Goal: Transaction & Acquisition: Book appointment/travel/reservation

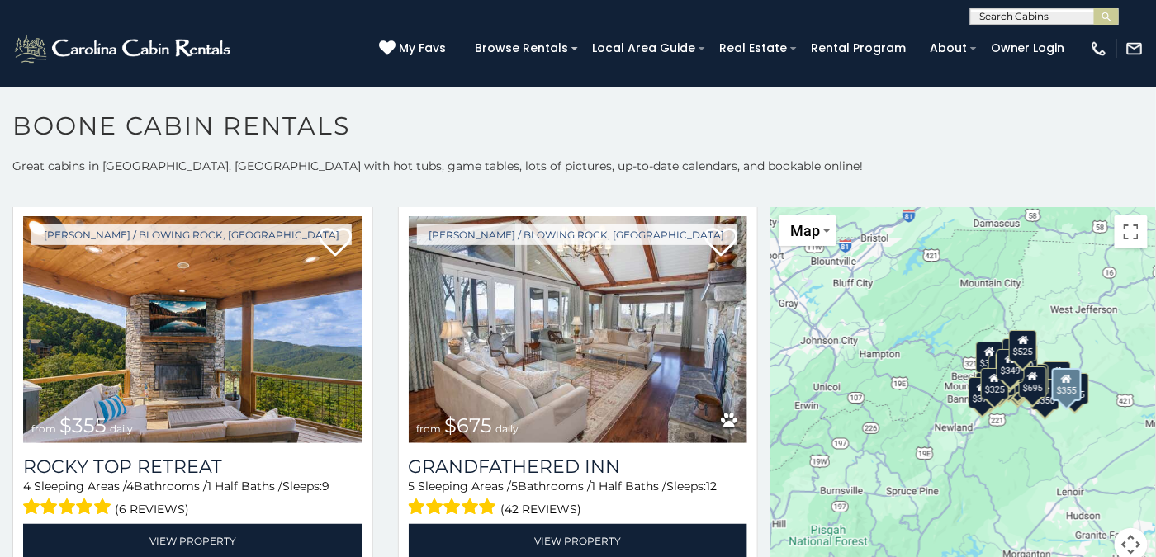
scroll to position [826, 0]
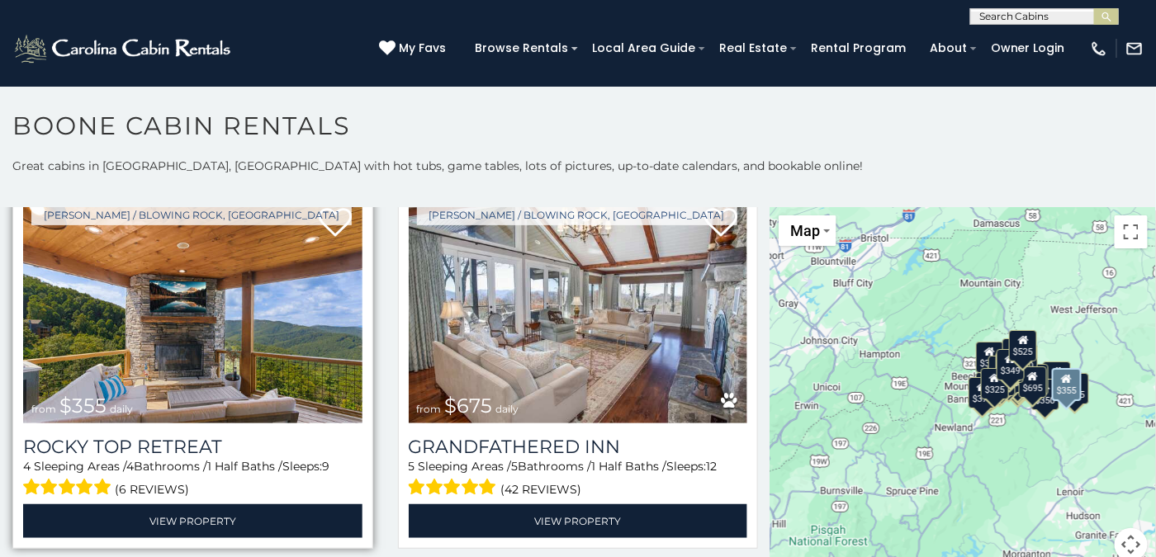
click at [249, 338] on img at bounding box center [192, 309] width 339 height 227
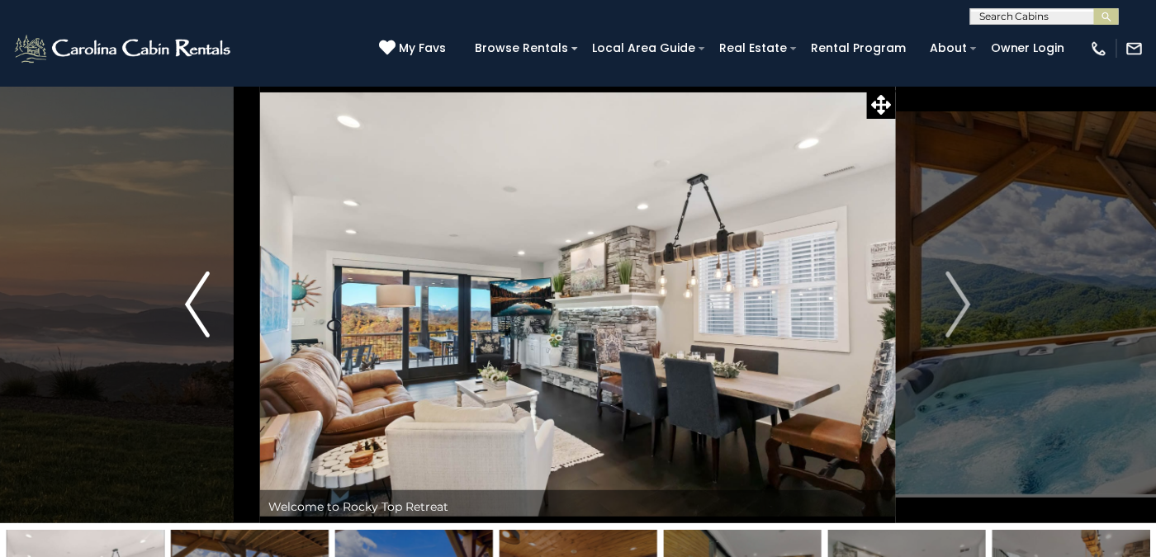
click at [198, 309] on img "Previous" at bounding box center [197, 305] width 25 height 66
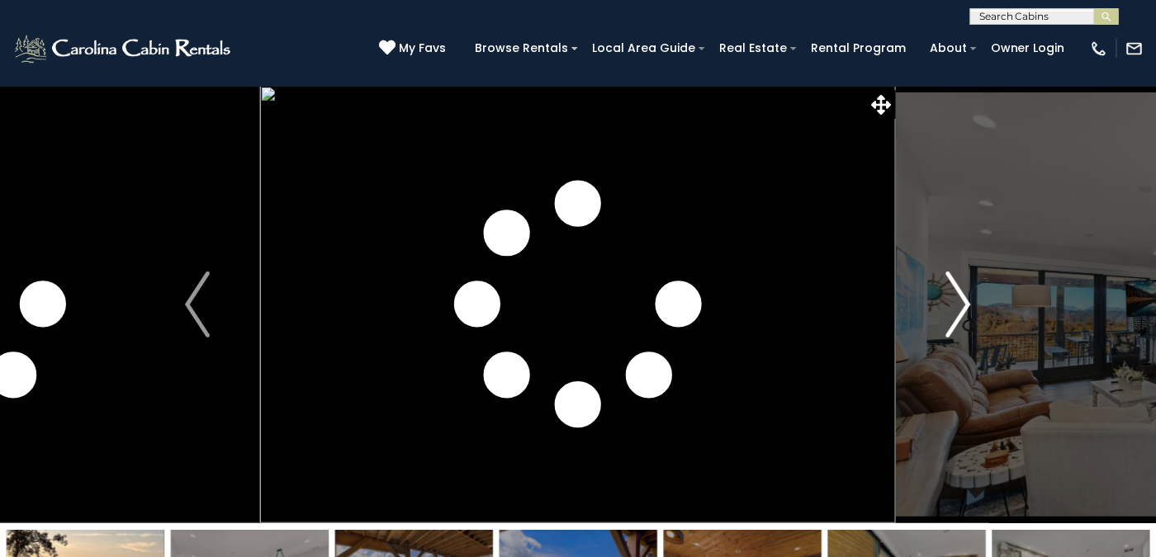
click at [964, 296] on img "Next" at bounding box center [958, 305] width 25 height 66
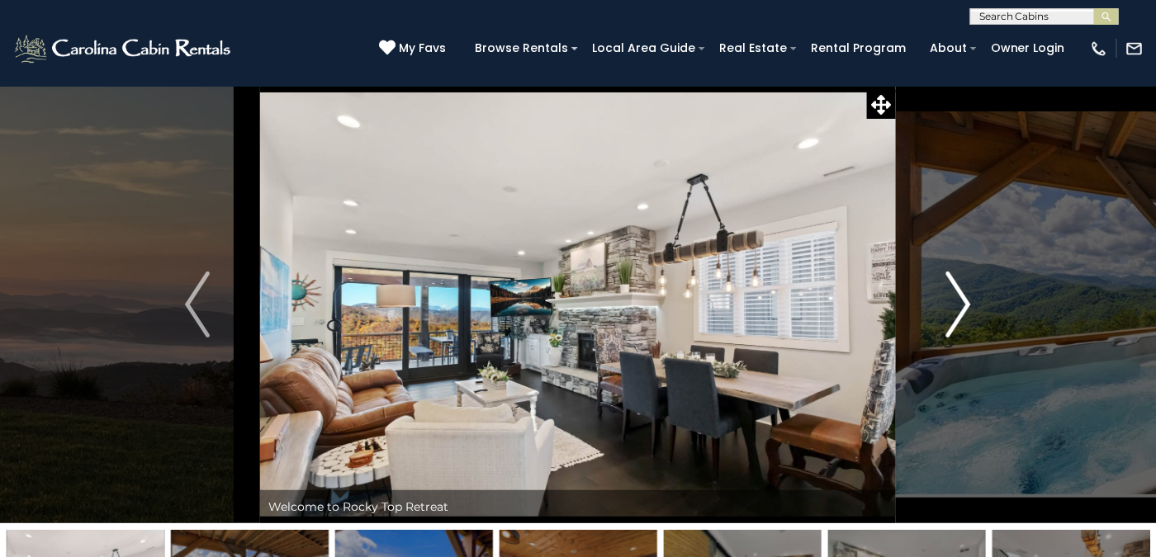
click at [964, 297] on img "Next" at bounding box center [958, 305] width 25 height 66
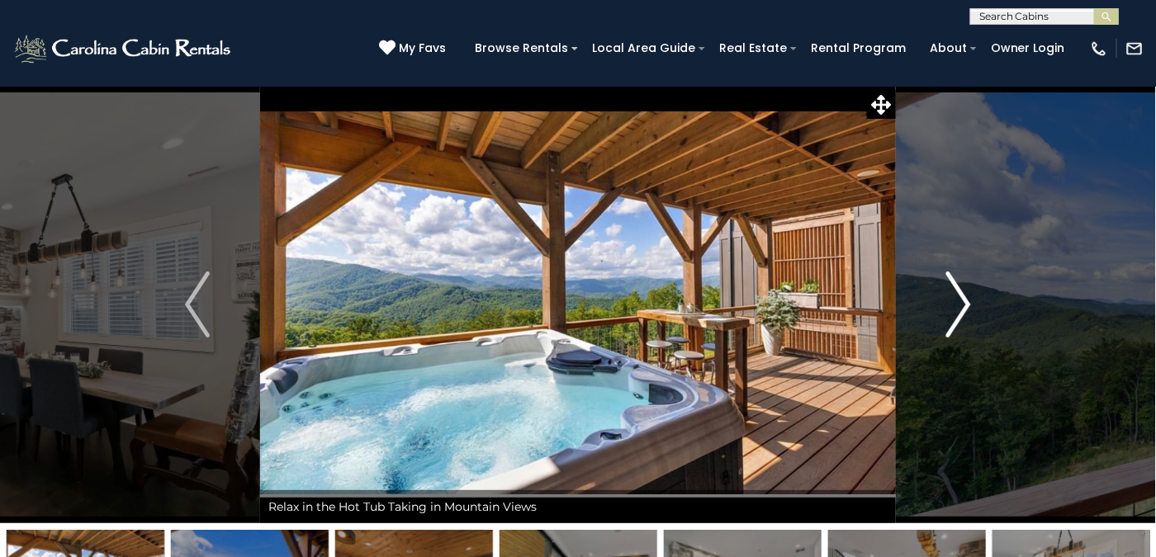
click at [964, 297] on img "Next" at bounding box center [958, 305] width 25 height 66
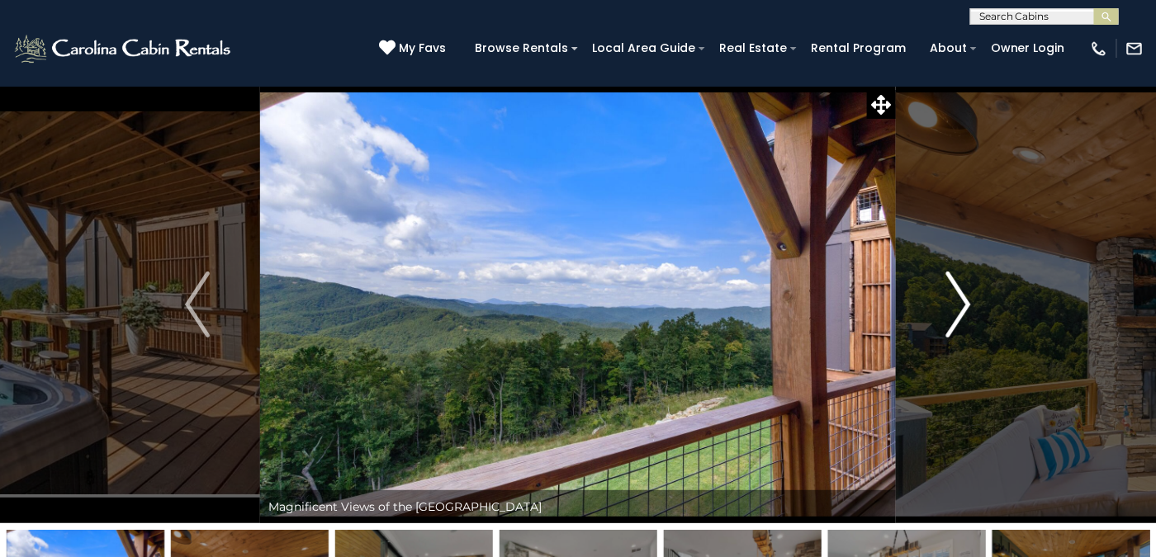
click at [964, 297] on img "Next" at bounding box center [958, 305] width 25 height 66
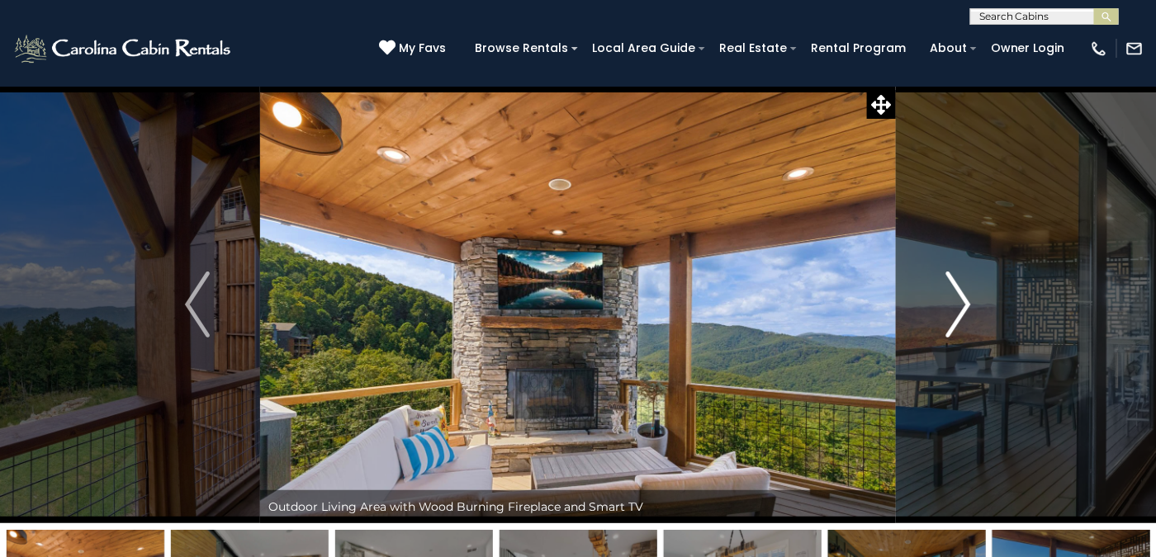
click at [964, 297] on img "Next" at bounding box center [958, 305] width 25 height 66
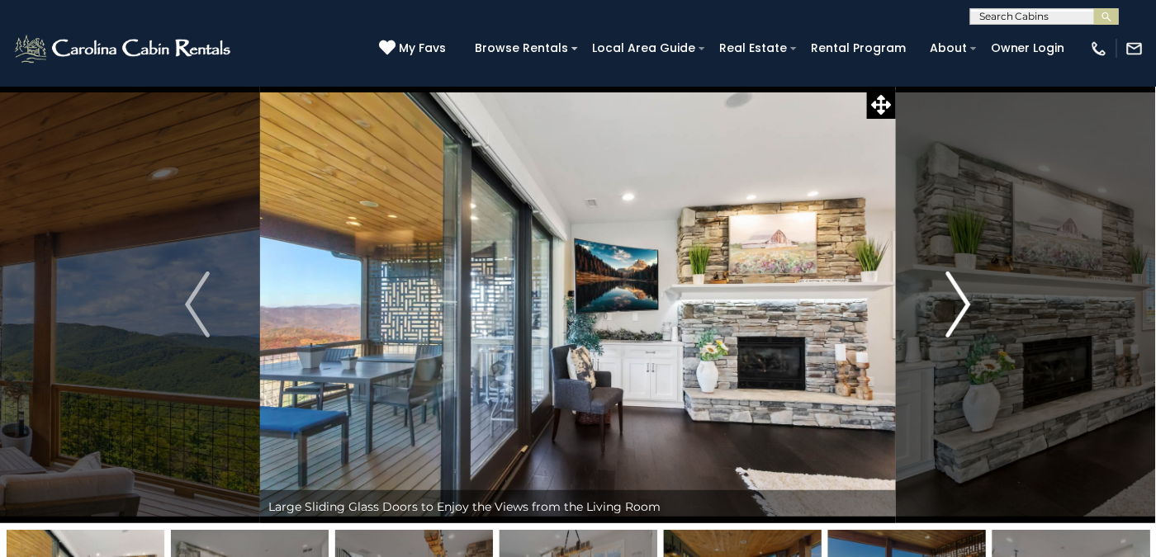
click at [964, 297] on img "Next" at bounding box center [958, 305] width 25 height 66
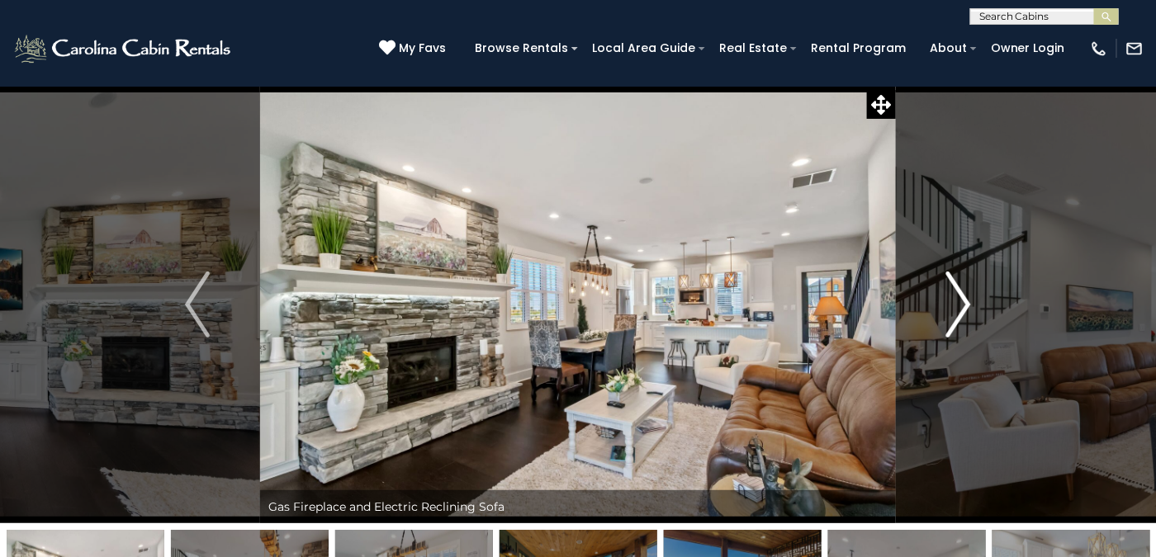
click at [964, 297] on img "Next" at bounding box center [958, 305] width 25 height 66
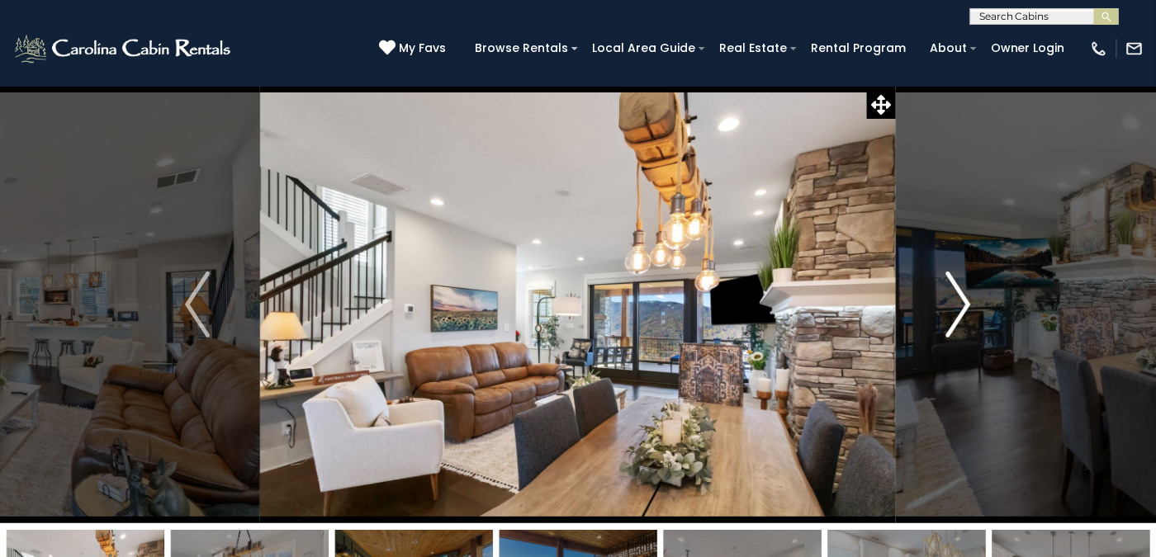
click at [964, 297] on img "Next" at bounding box center [958, 305] width 25 height 66
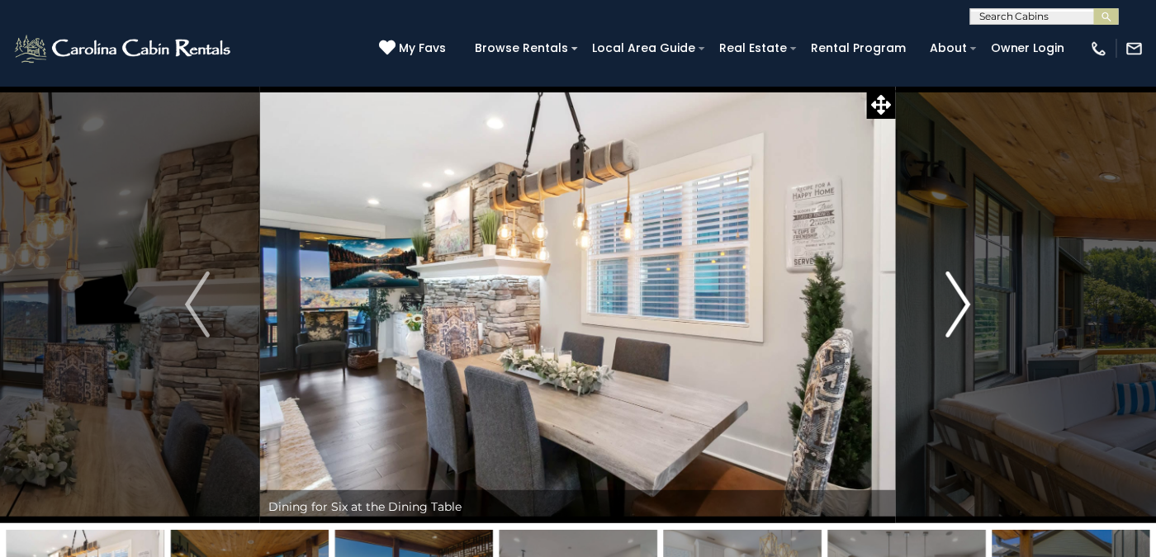
click at [964, 297] on img "Next" at bounding box center [958, 305] width 25 height 66
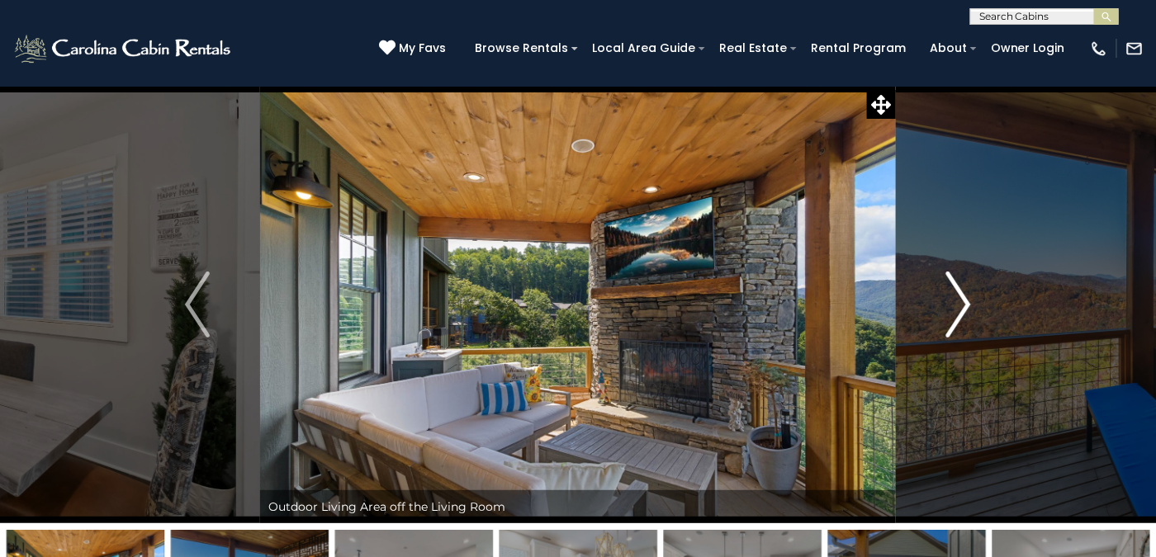
click at [964, 297] on img "Next" at bounding box center [958, 305] width 25 height 66
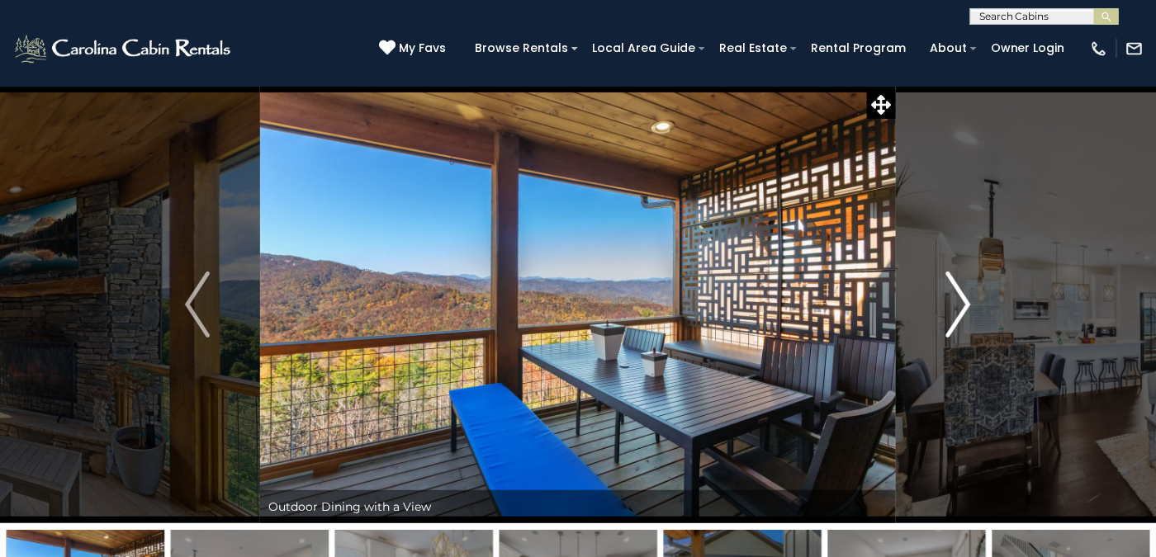
click at [964, 297] on img "Next" at bounding box center [958, 305] width 25 height 66
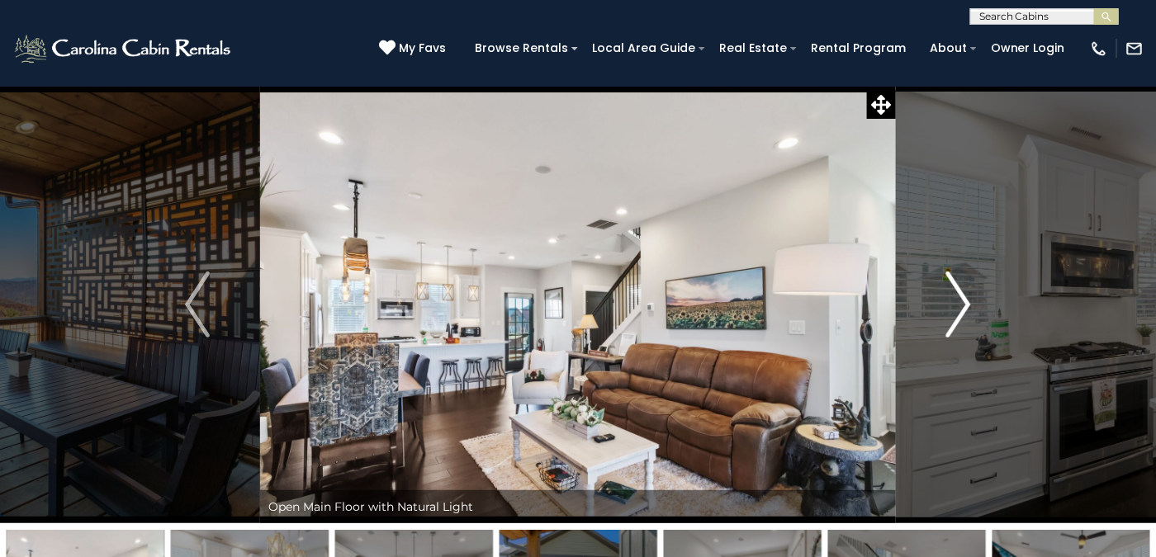
click at [964, 297] on img "Next" at bounding box center [958, 305] width 25 height 66
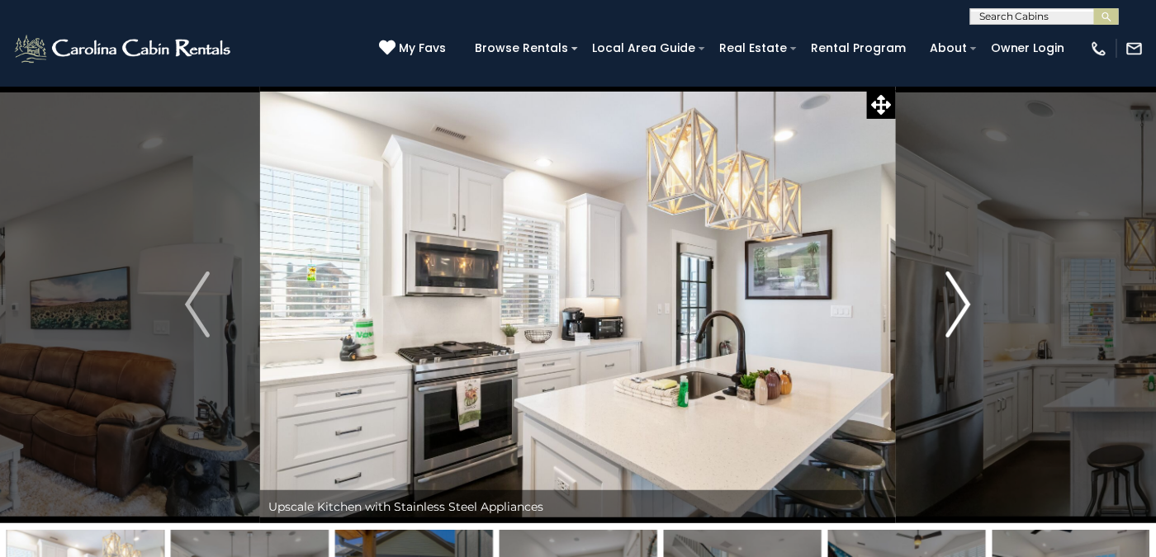
click at [964, 297] on img "Next" at bounding box center [958, 305] width 25 height 66
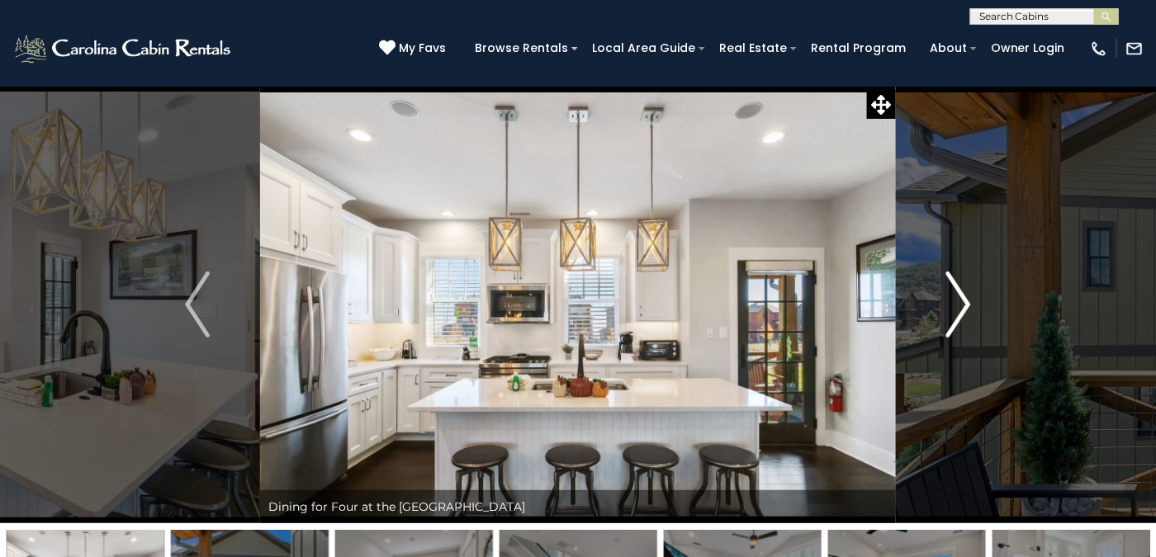
click at [964, 297] on img "Next" at bounding box center [958, 305] width 25 height 66
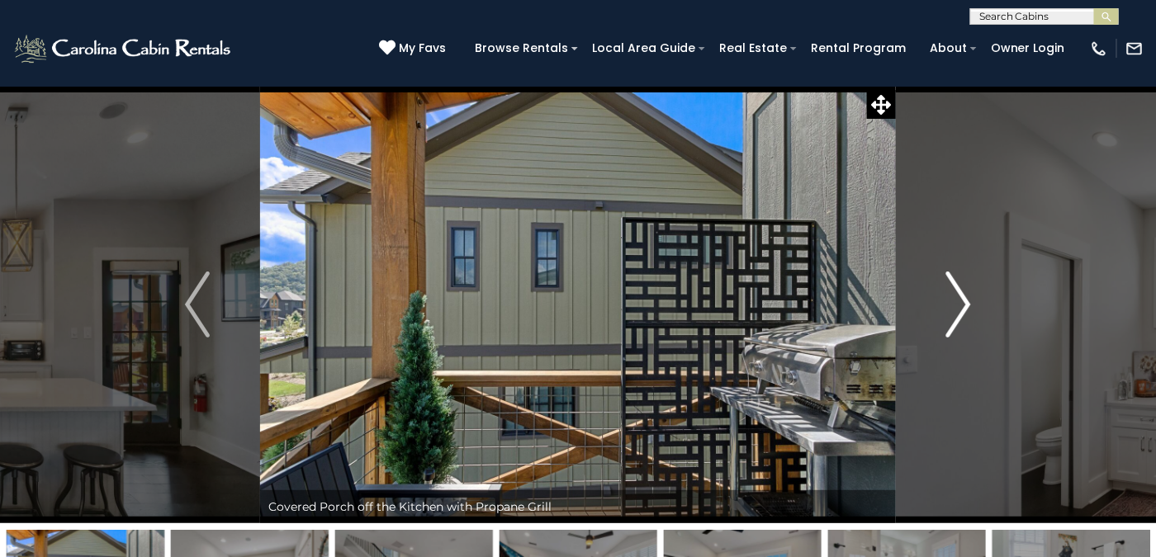
click at [964, 297] on img "Next" at bounding box center [958, 305] width 25 height 66
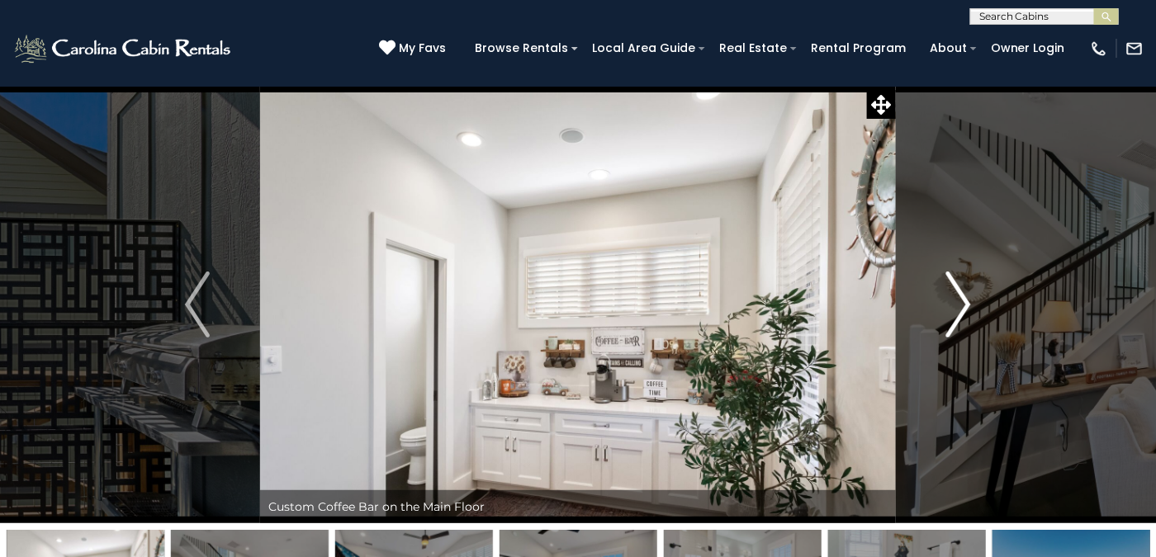
click at [964, 297] on img "Next" at bounding box center [958, 305] width 25 height 66
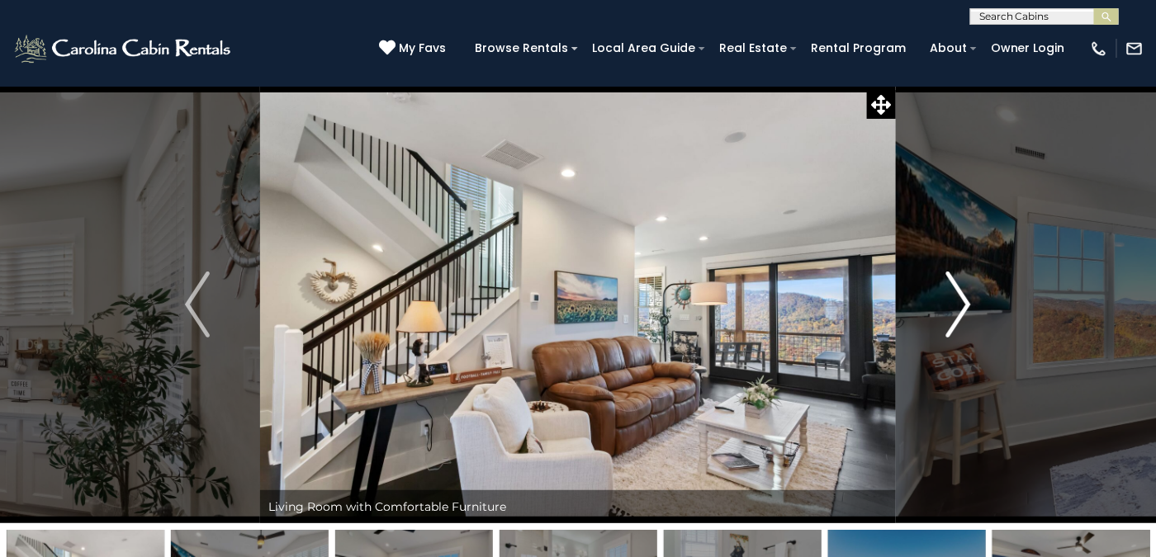
click at [964, 297] on img "Next" at bounding box center [958, 305] width 25 height 66
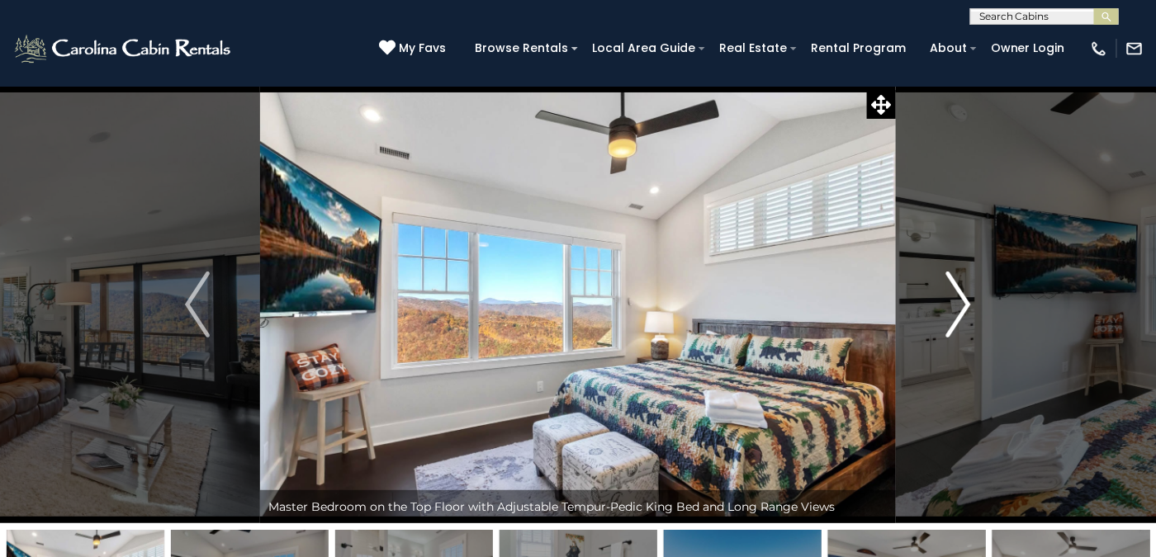
click at [964, 297] on img "Next" at bounding box center [958, 305] width 25 height 66
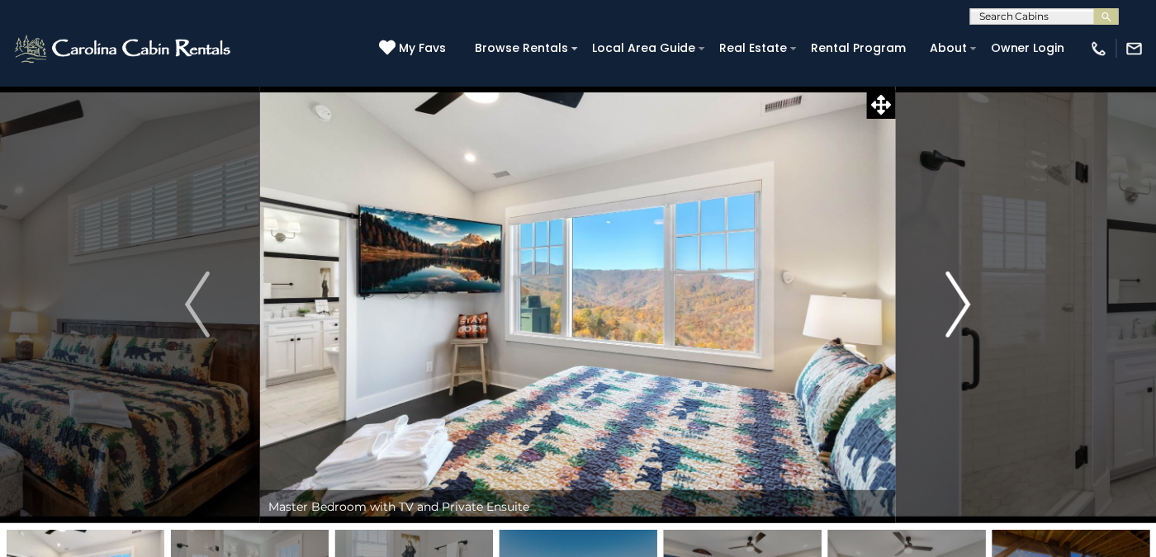
click at [964, 297] on img "Next" at bounding box center [958, 305] width 25 height 66
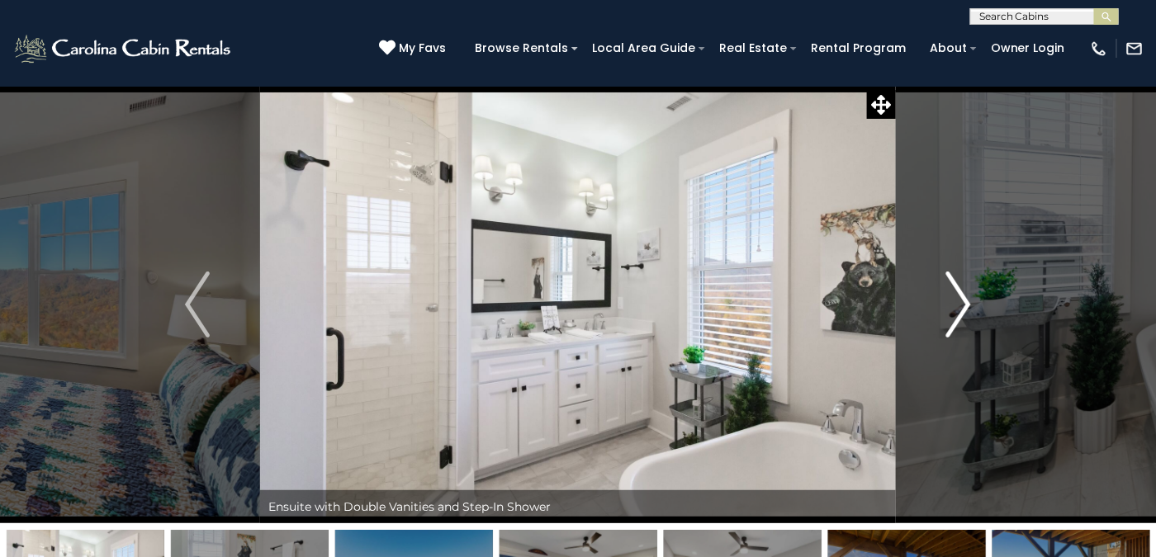
click at [964, 297] on img "Next" at bounding box center [958, 305] width 25 height 66
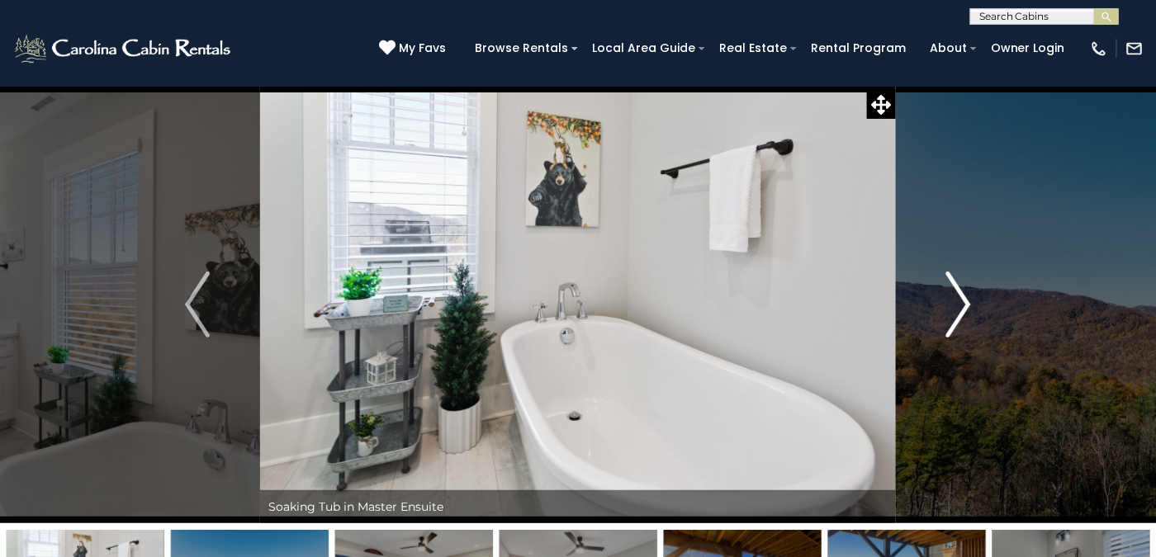
click at [964, 297] on img "Next" at bounding box center [958, 305] width 25 height 66
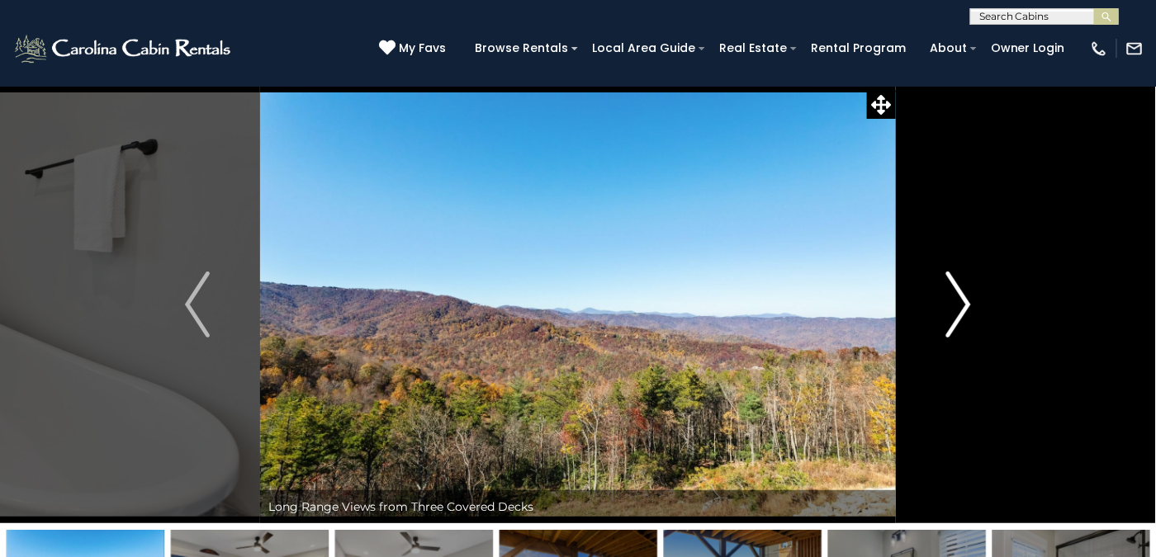
click at [964, 297] on img "Next" at bounding box center [958, 305] width 25 height 66
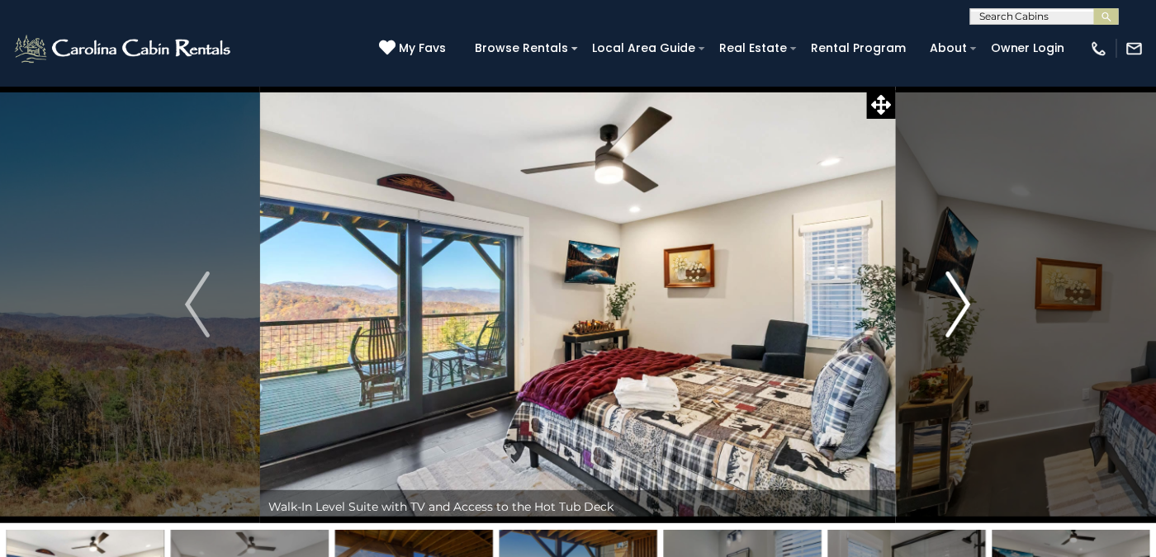
click at [964, 297] on img "Next" at bounding box center [958, 305] width 25 height 66
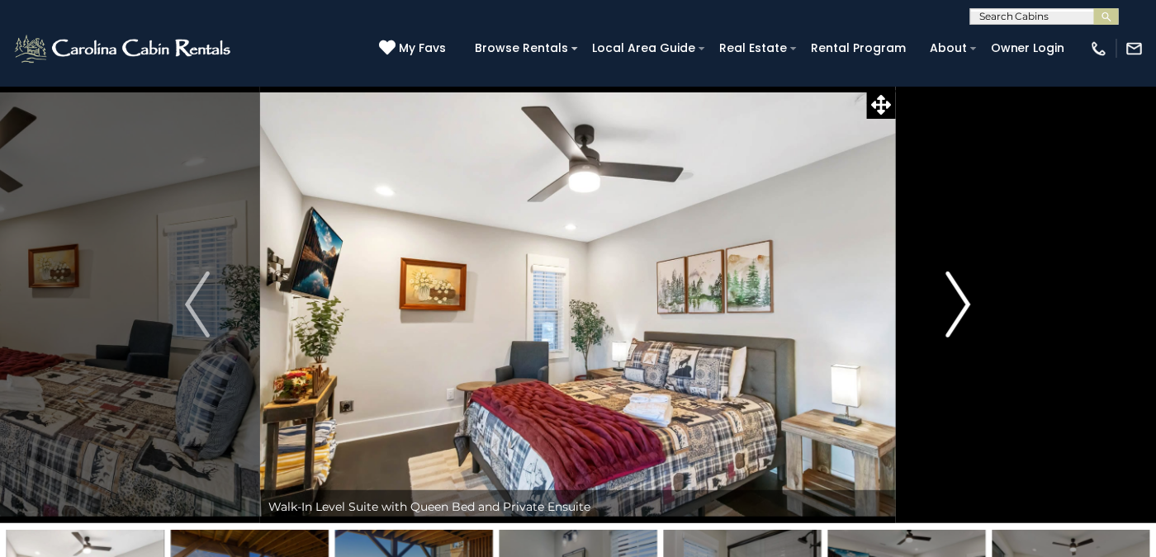
click at [964, 297] on img "Next" at bounding box center [958, 305] width 25 height 66
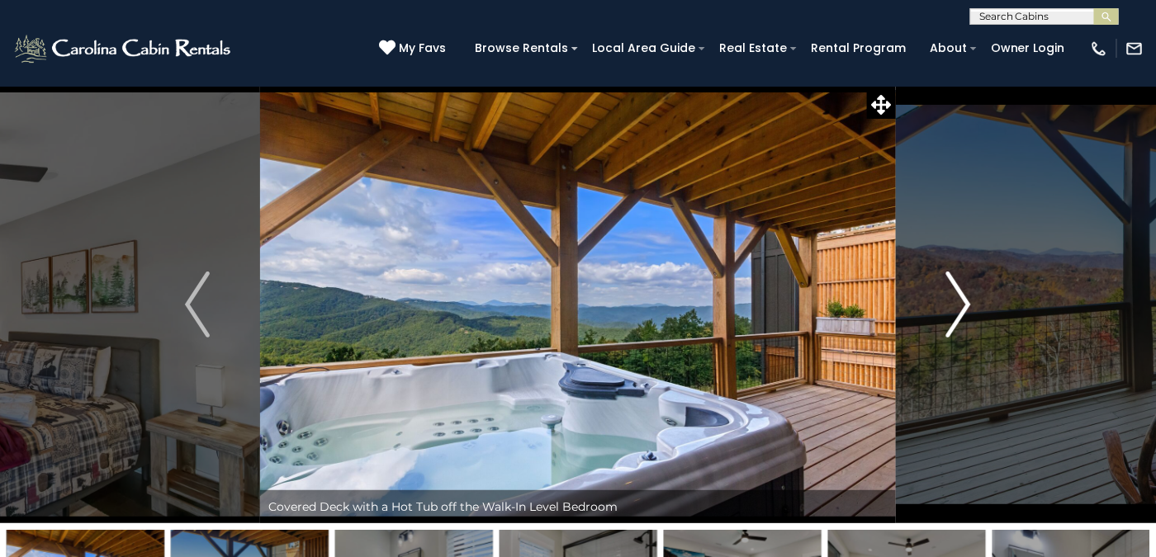
click at [964, 297] on img "Next" at bounding box center [958, 305] width 25 height 66
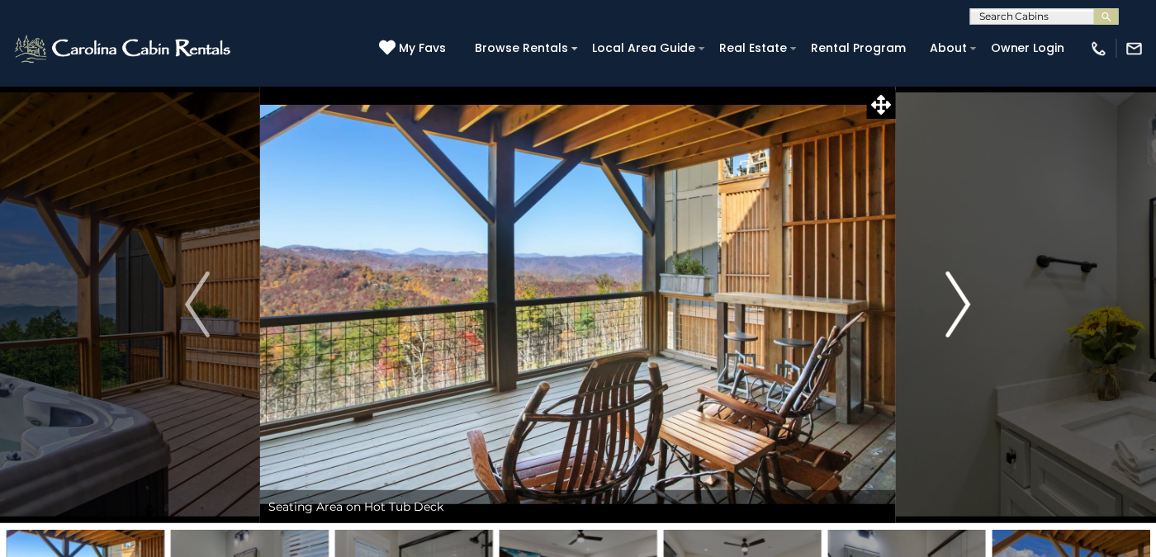
click at [964, 297] on img "Next" at bounding box center [958, 305] width 25 height 66
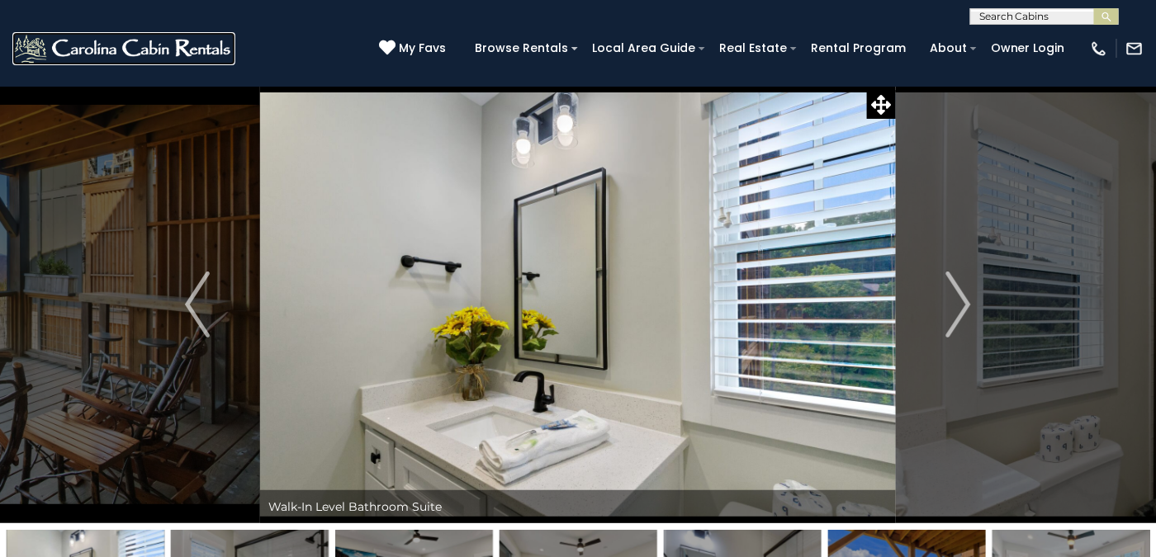
click at [182, 45] on img at bounding box center [123, 48] width 223 height 33
